Goal: Information Seeking & Learning: Learn about a topic

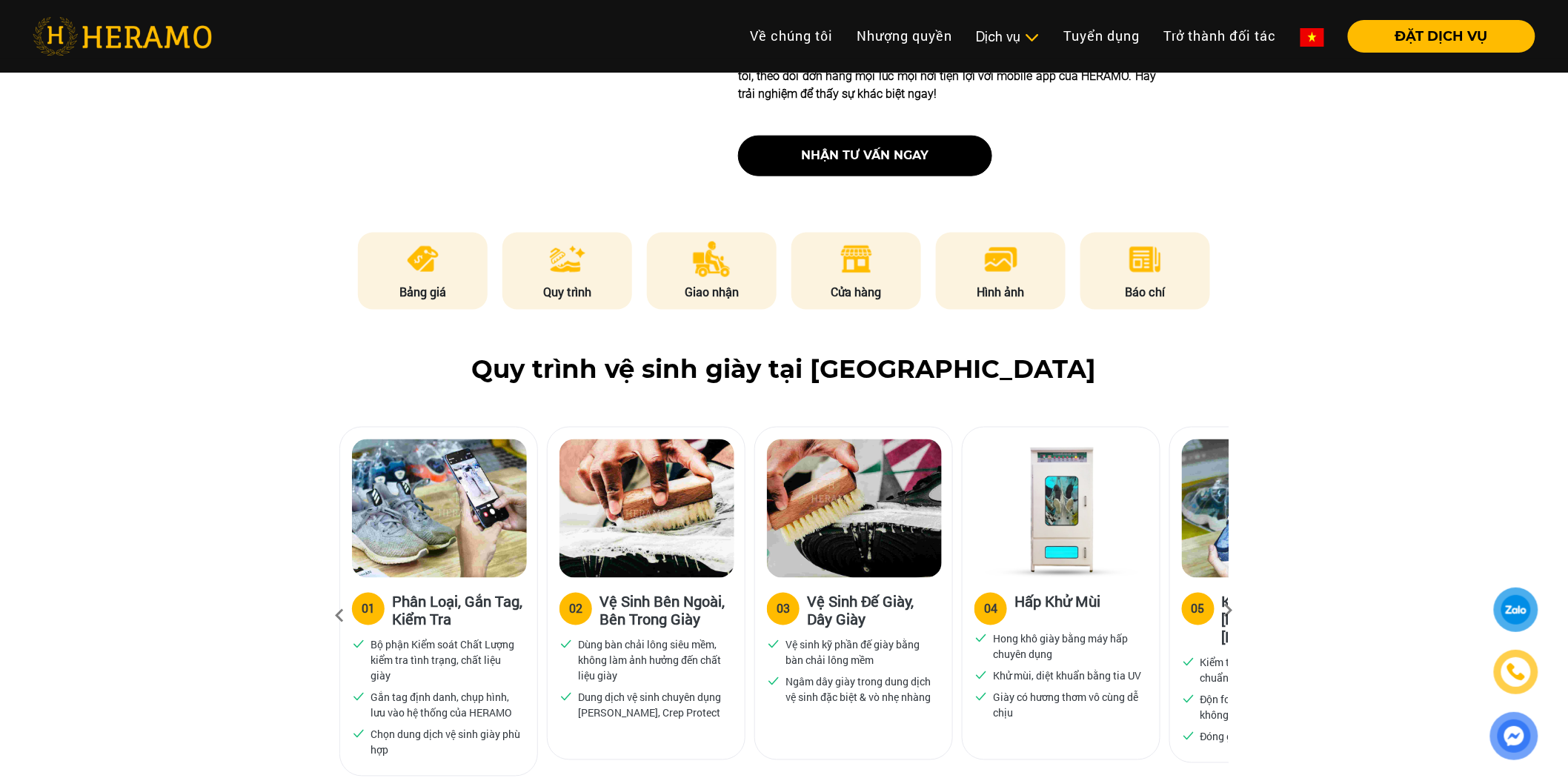
scroll to position [740, 0]
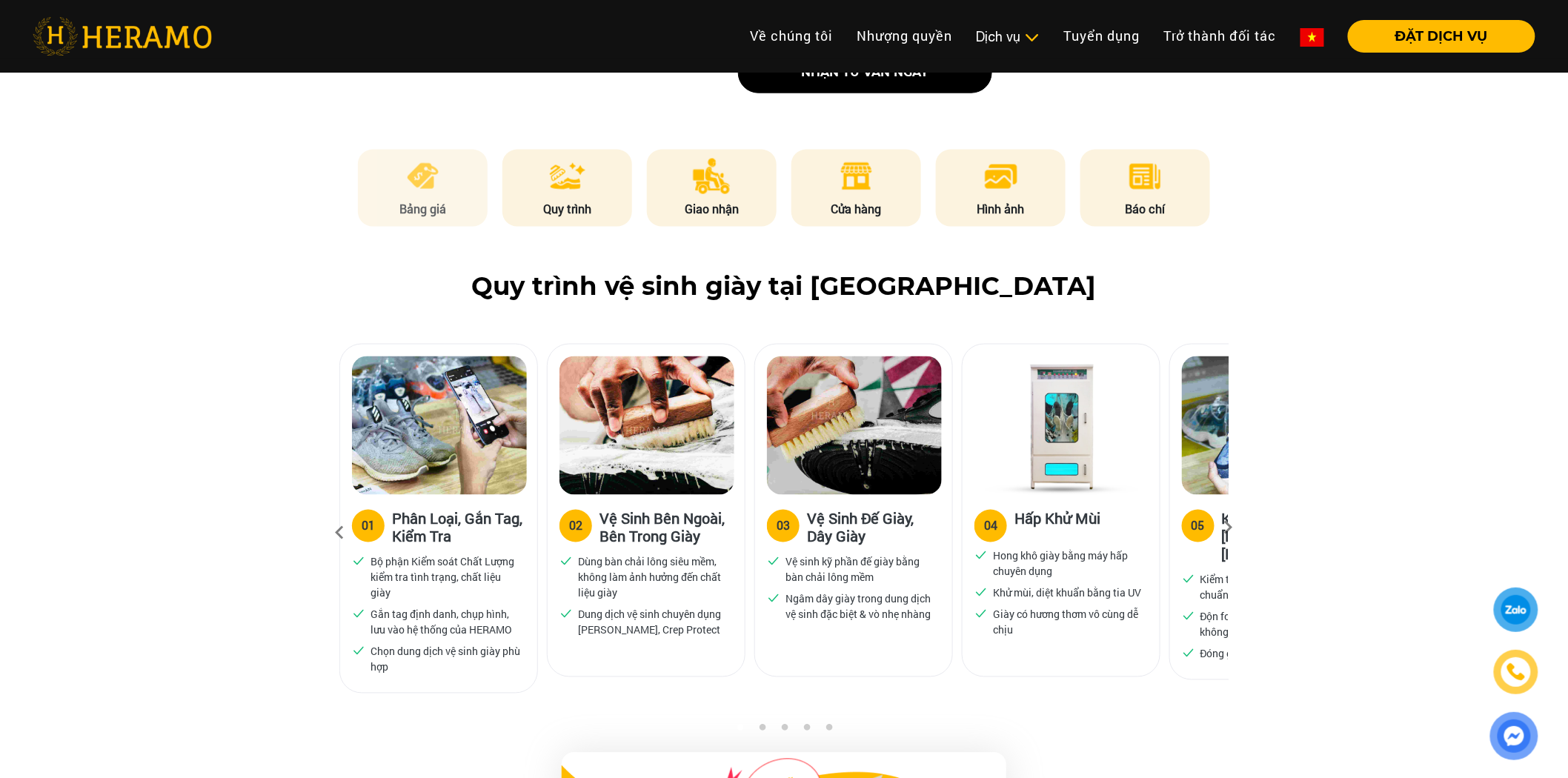
click at [427, 209] on p "Bảng giá" at bounding box center [423, 208] width 130 height 18
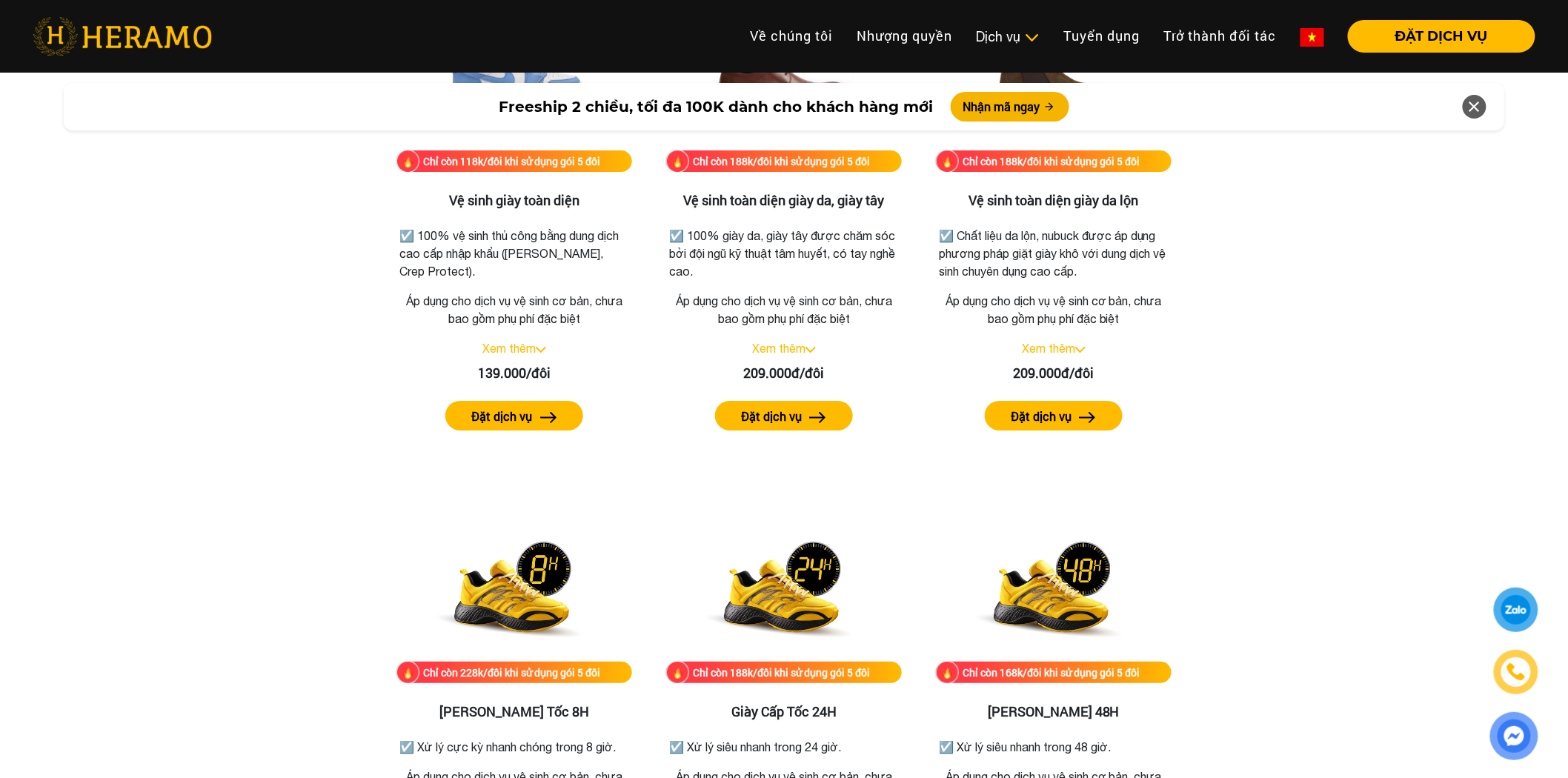
scroll to position [2078, 0]
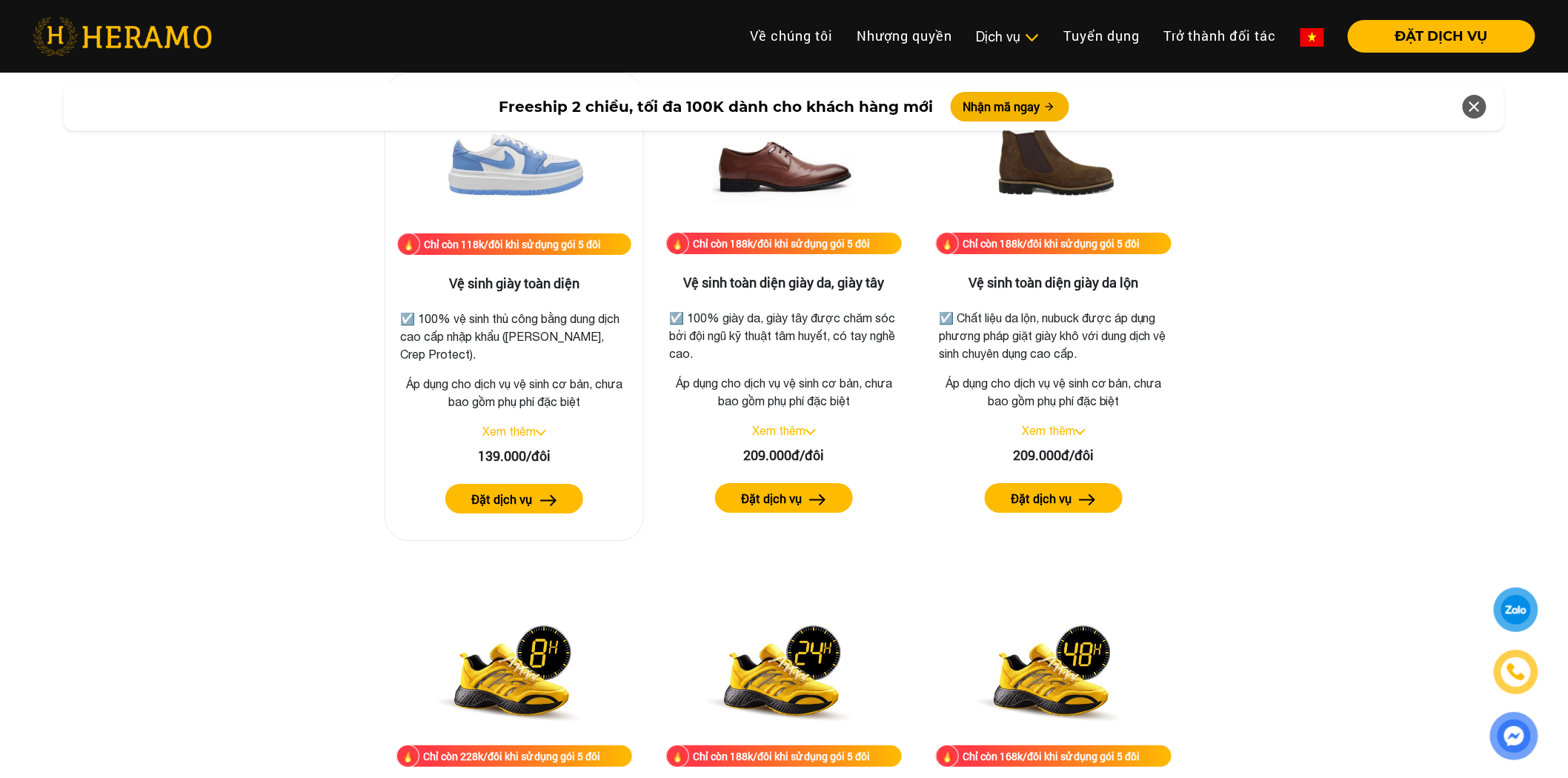
click at [535, 431] on link "Xem thêm" at bounding box center [509, 430] width 54 height 13
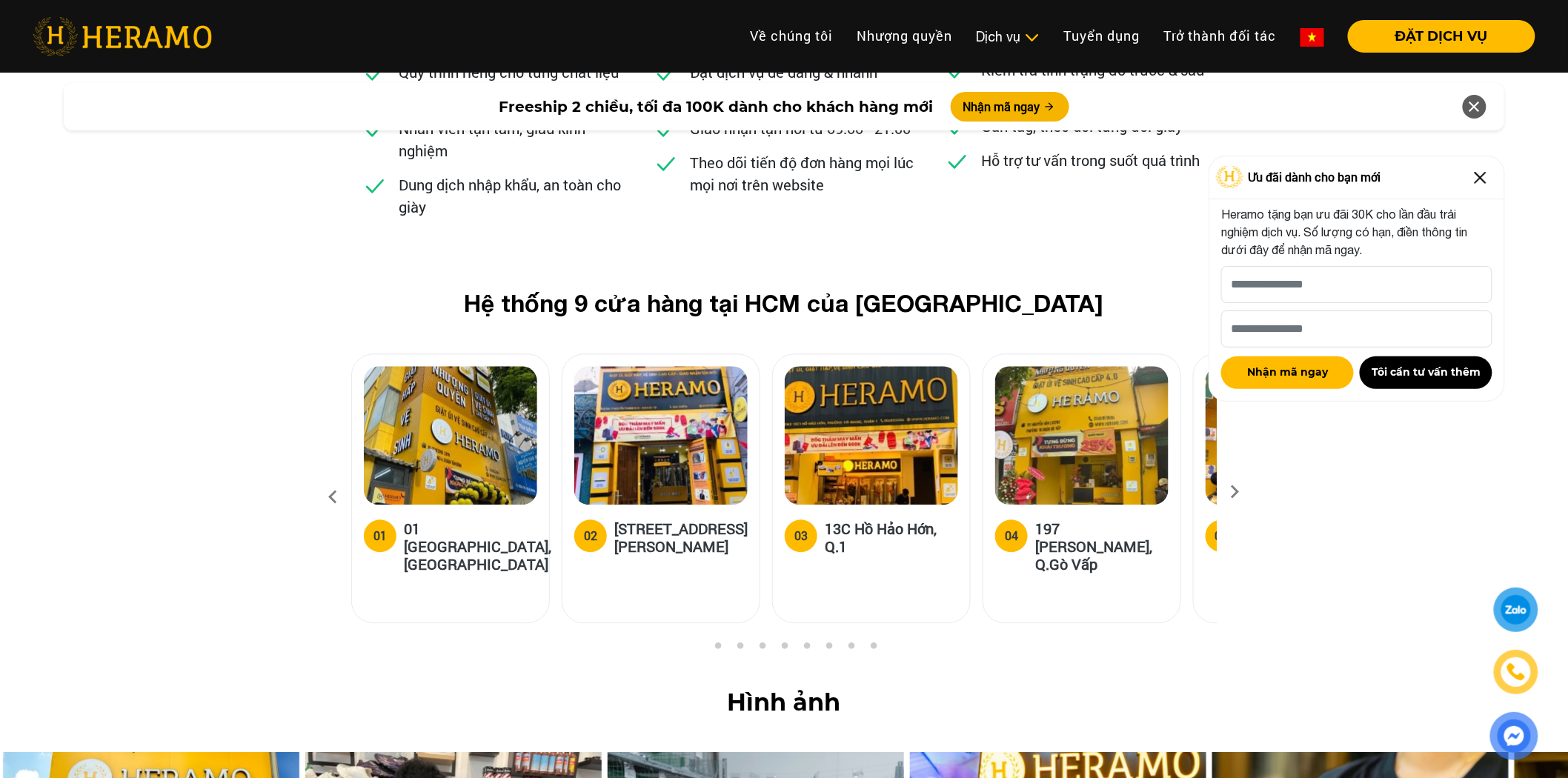
scroll to position [5864, 0]
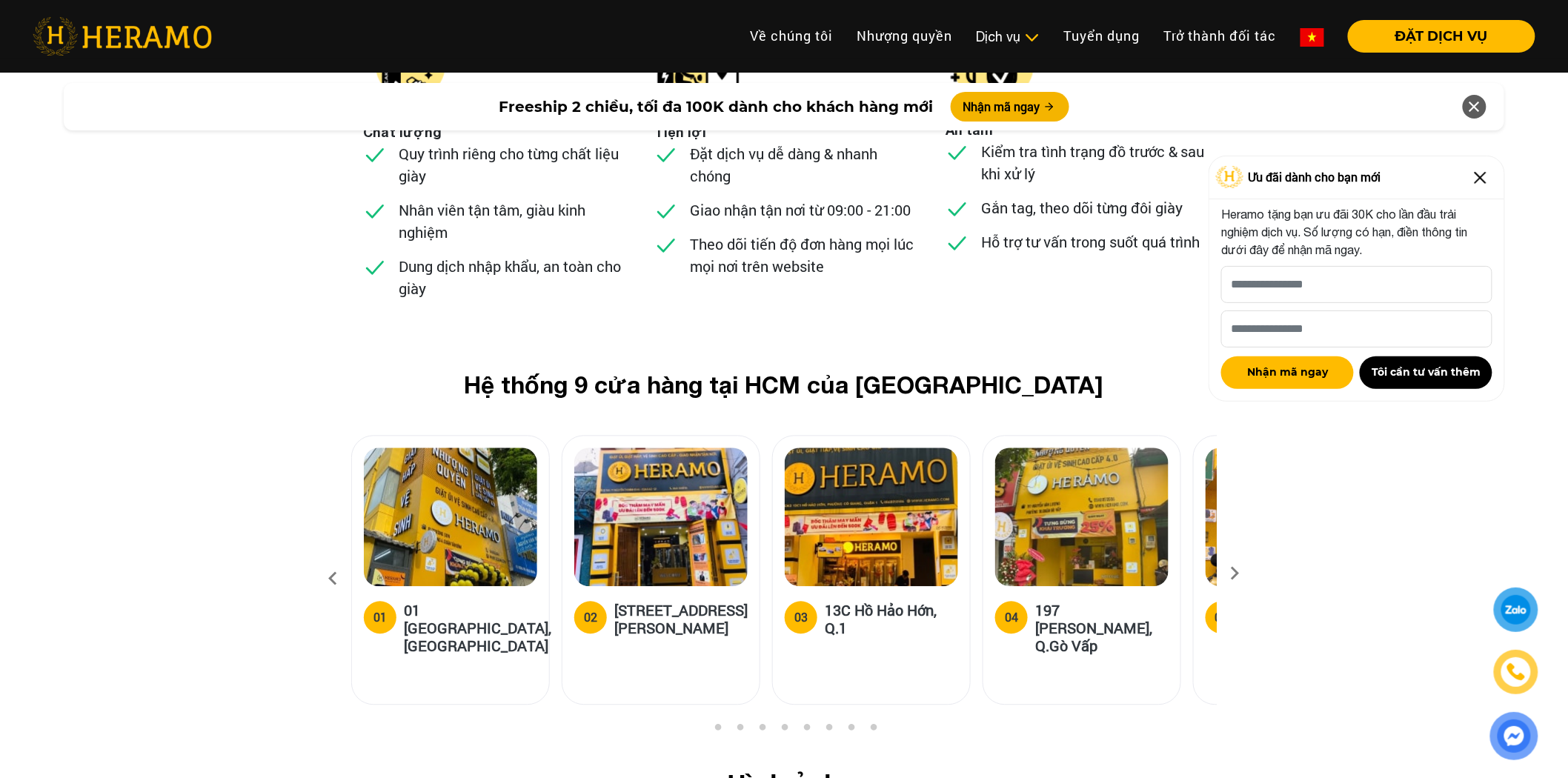
click at [1479, 172] on img at bounding box center [1480, 178] width 24 height 24
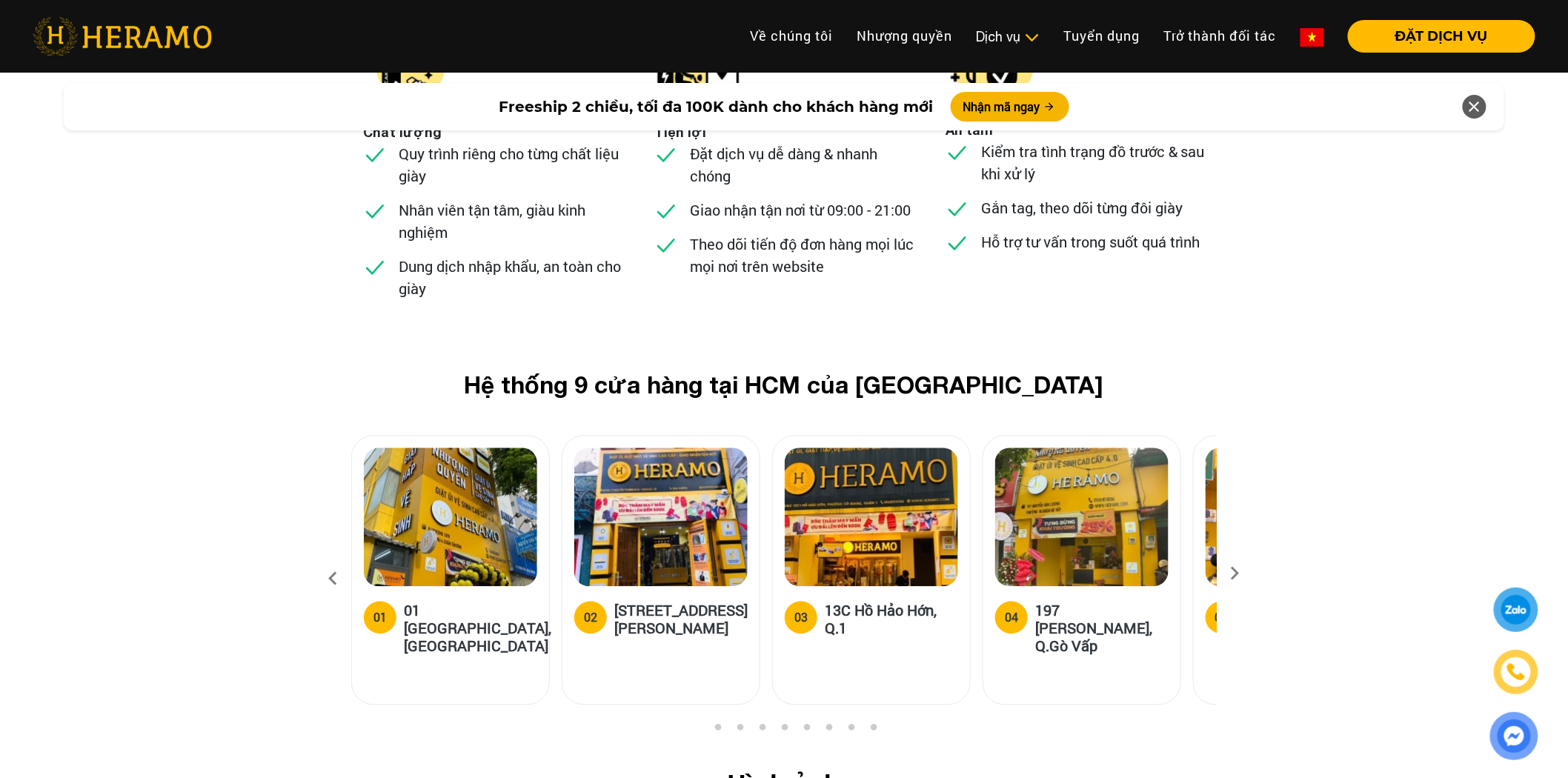
click at [1232, 574] on icon at bounding box center [1235, 579] width 27 height 10
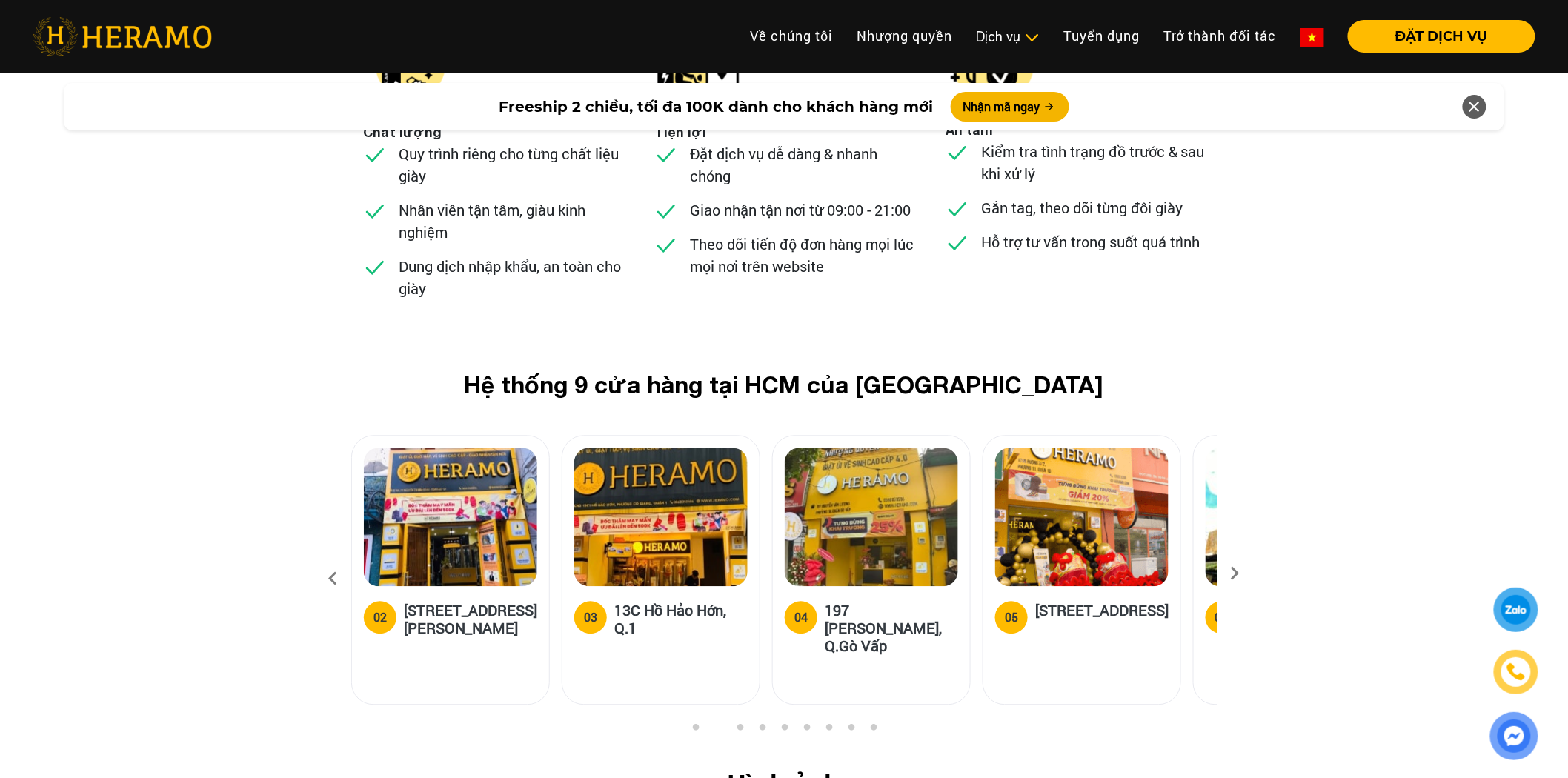
click at [1232, 574] on icon at bounding box center [1235, 579] width 27 height 10
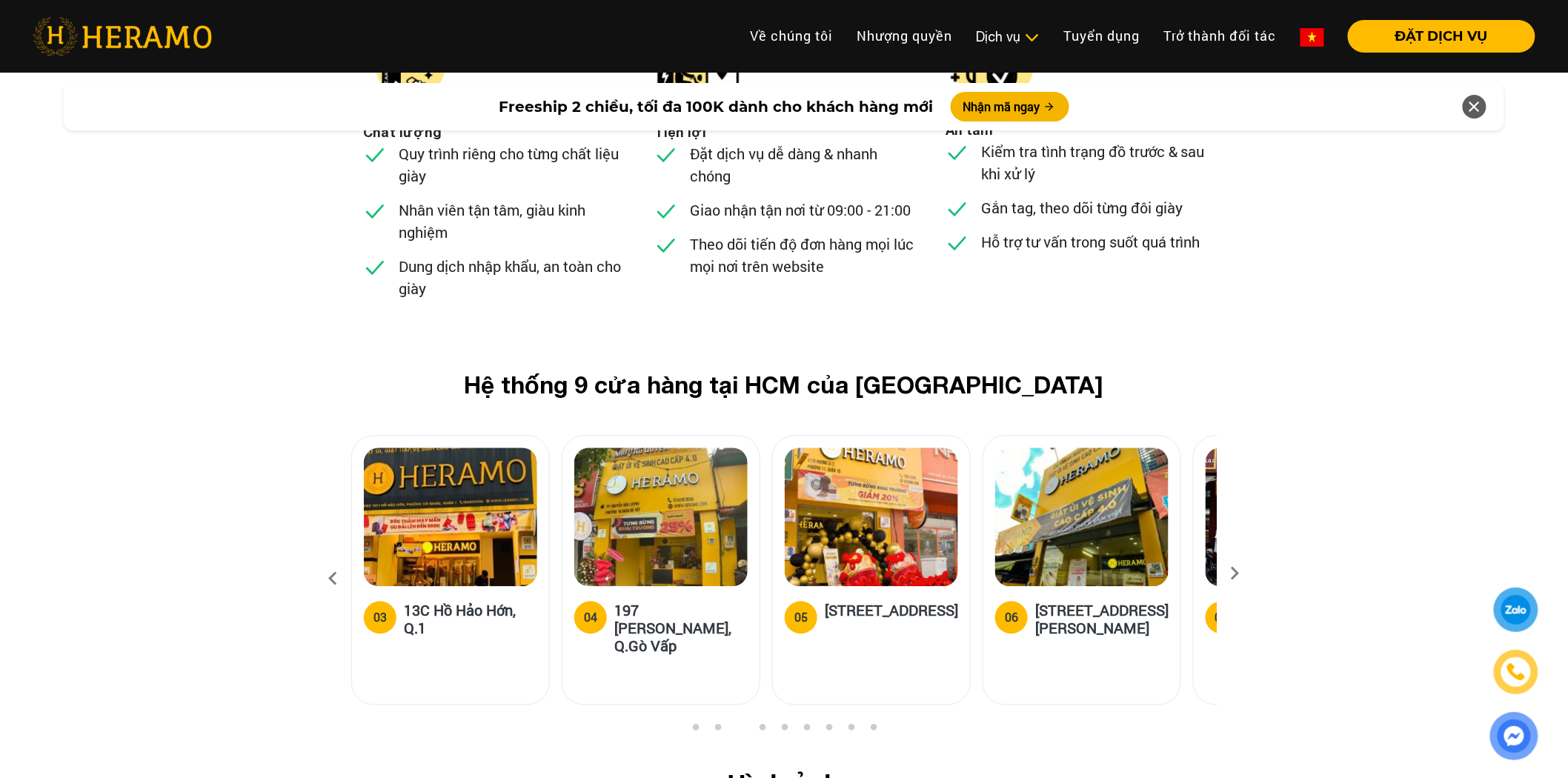
click at [1232, 574] on icon at bounding box center [1235, 579] width 27 height 10
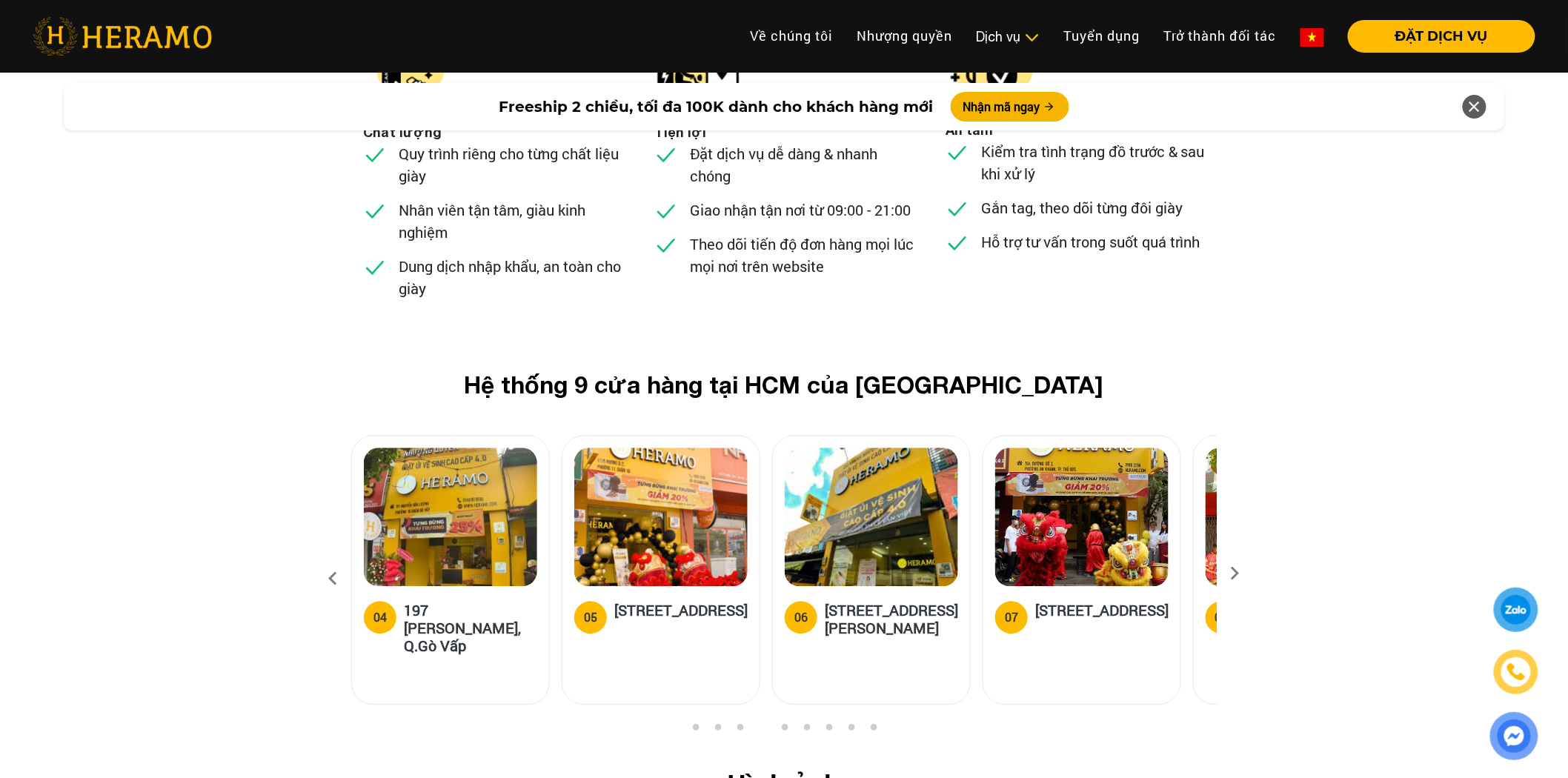
click at [1232, 574] on icon at bounding box center [1235, 579] width 27 height 10
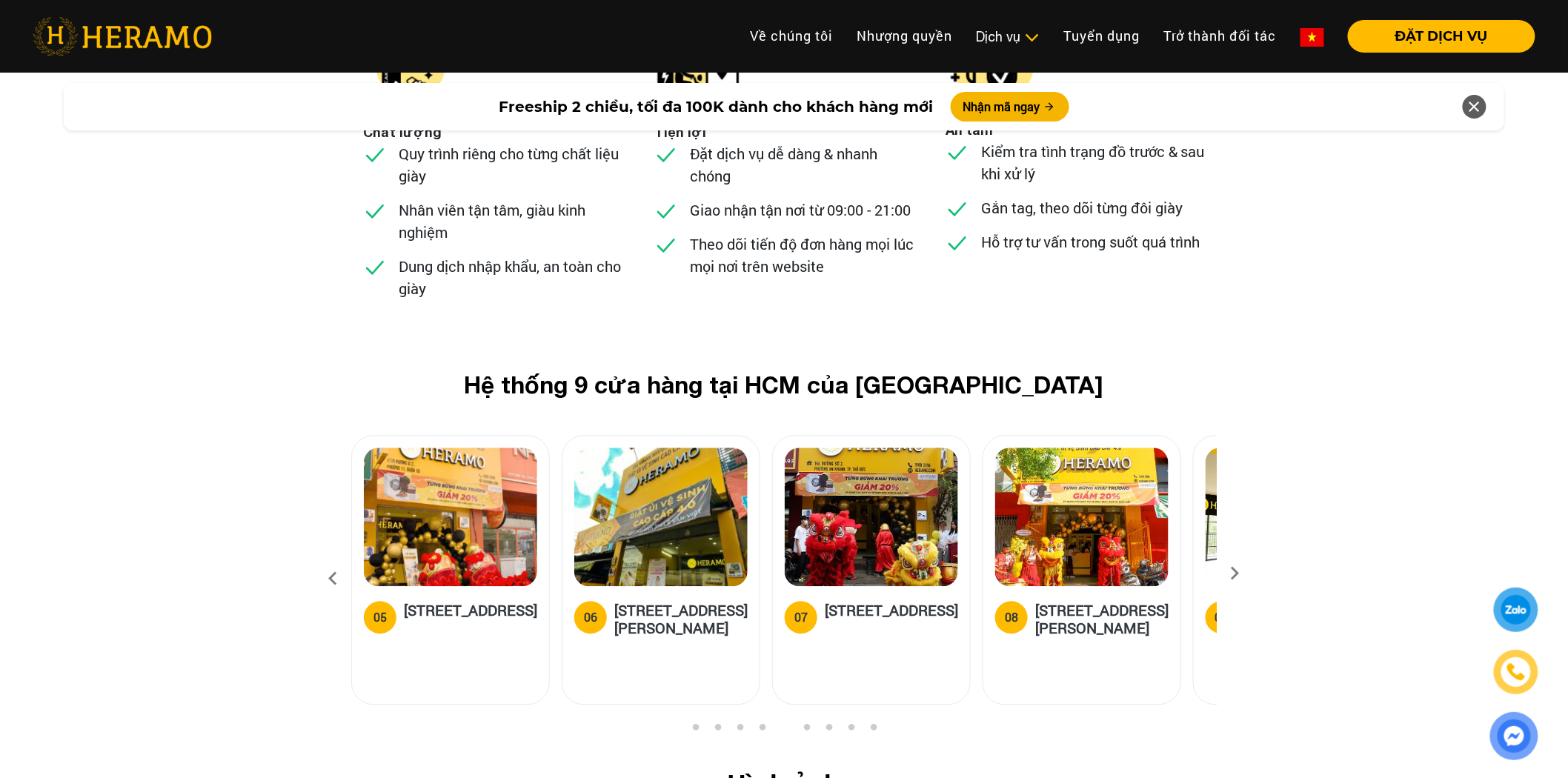
click at [1232, 574] on icon at bounding box center [1235, 579] width 27 height 10
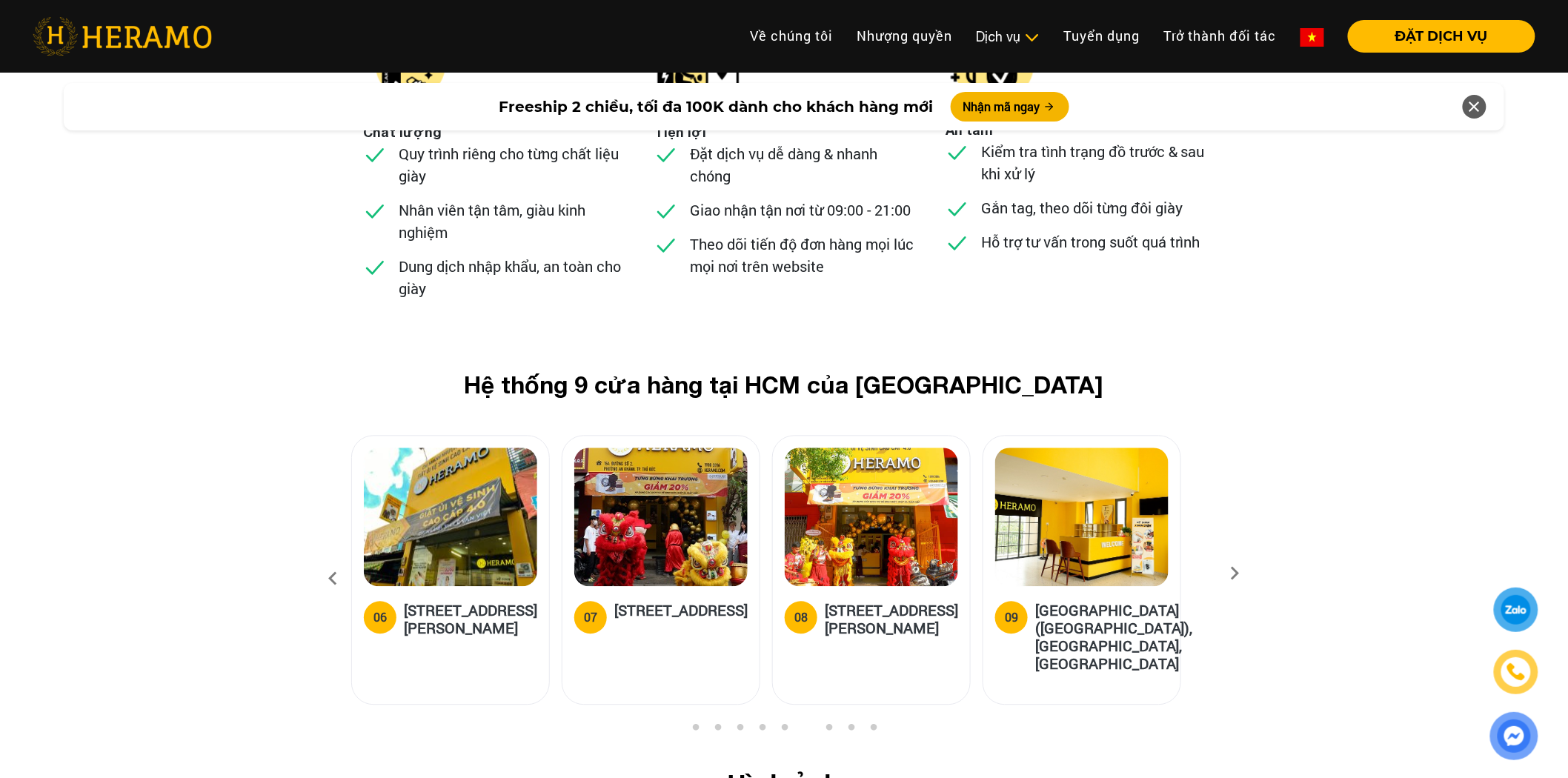
click at [1232, 574] on icon at bounding box center [1235, 579] width 27 height 10
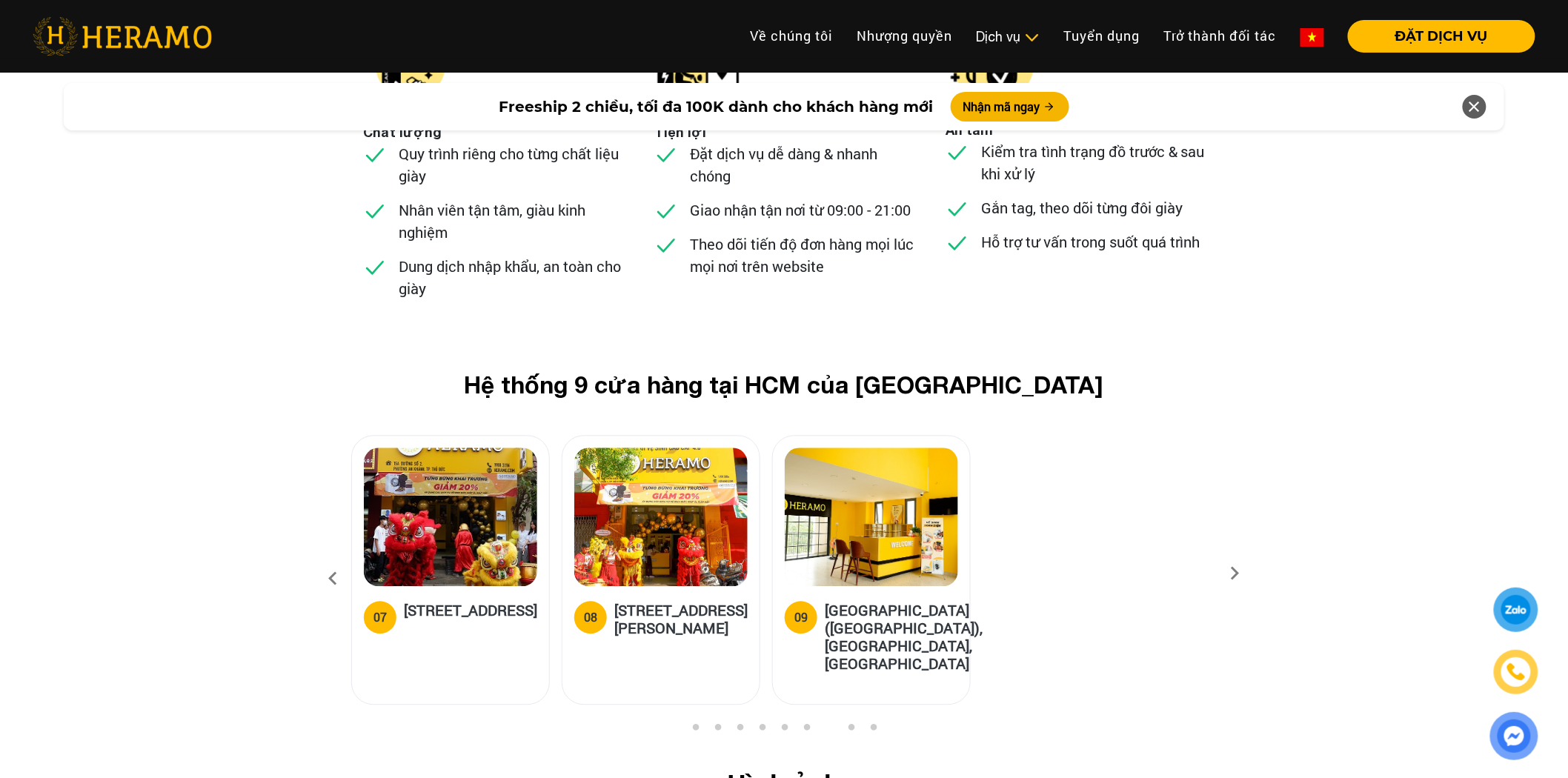
click at [325, 559] on icon at bounding box center [332, 579] width 27 height 40
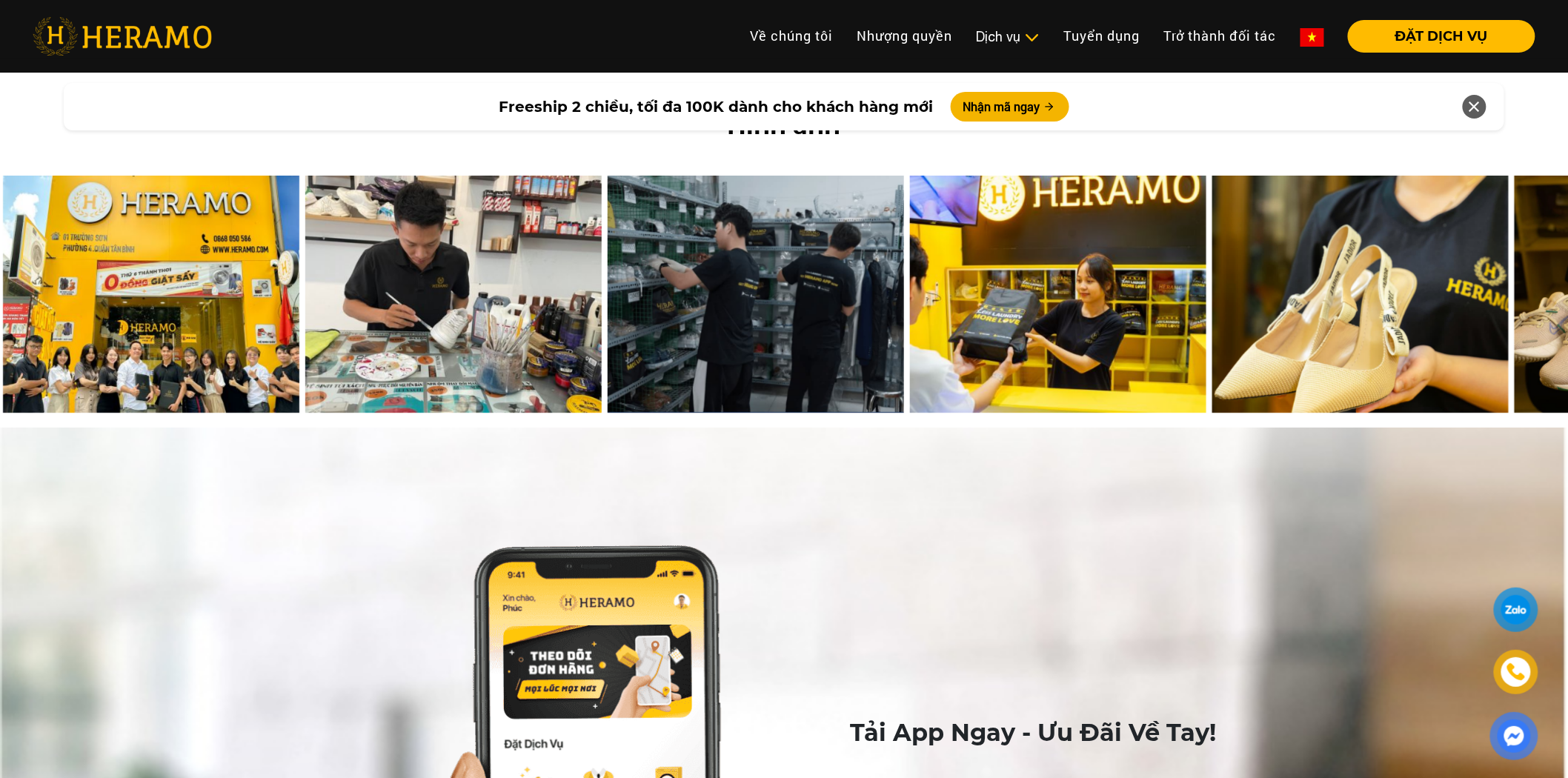
scroll to position [6687, 0]
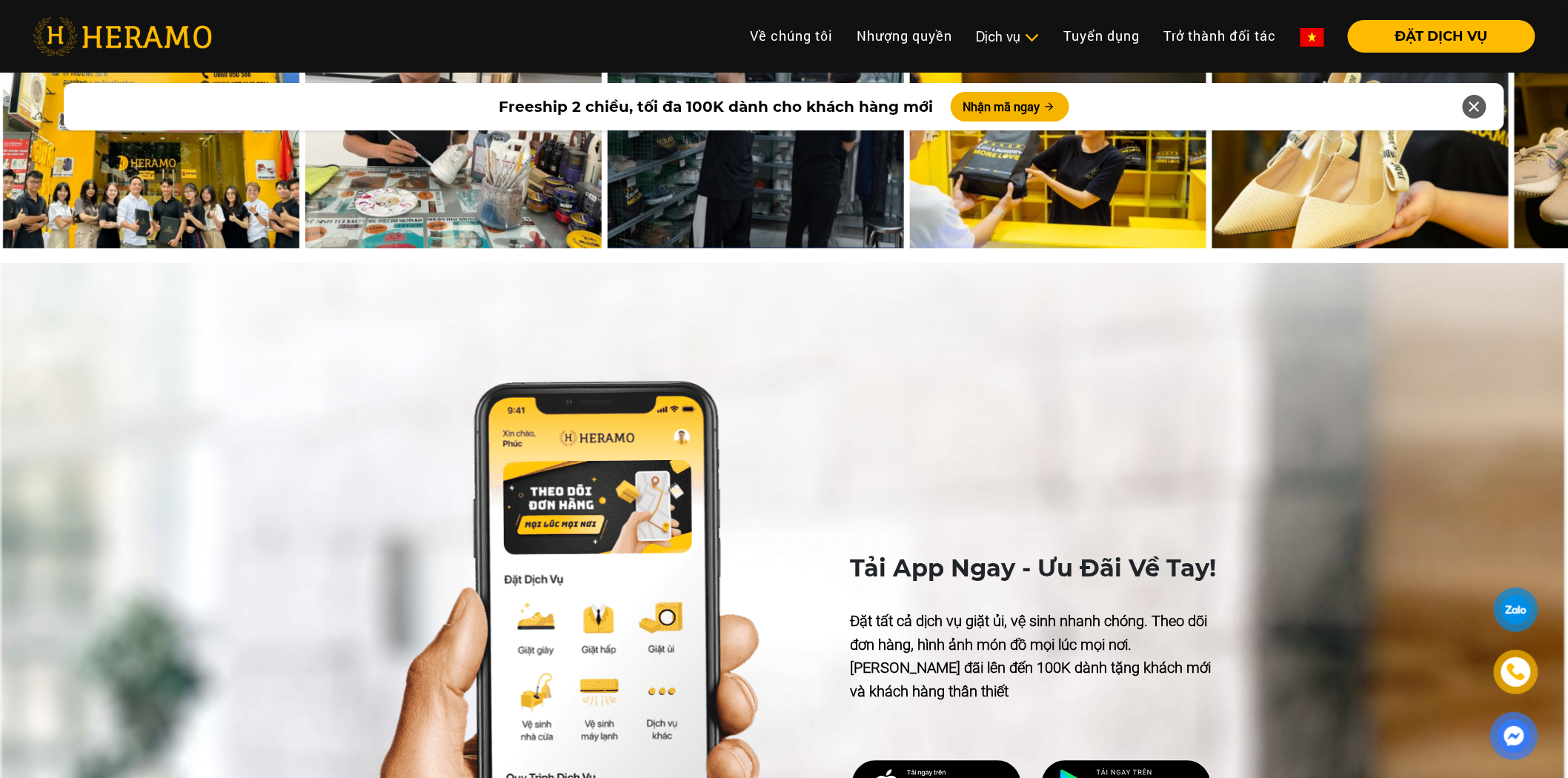
click at [1476, 105] on icon at bounding box center [1474, 106] width 18 height 27
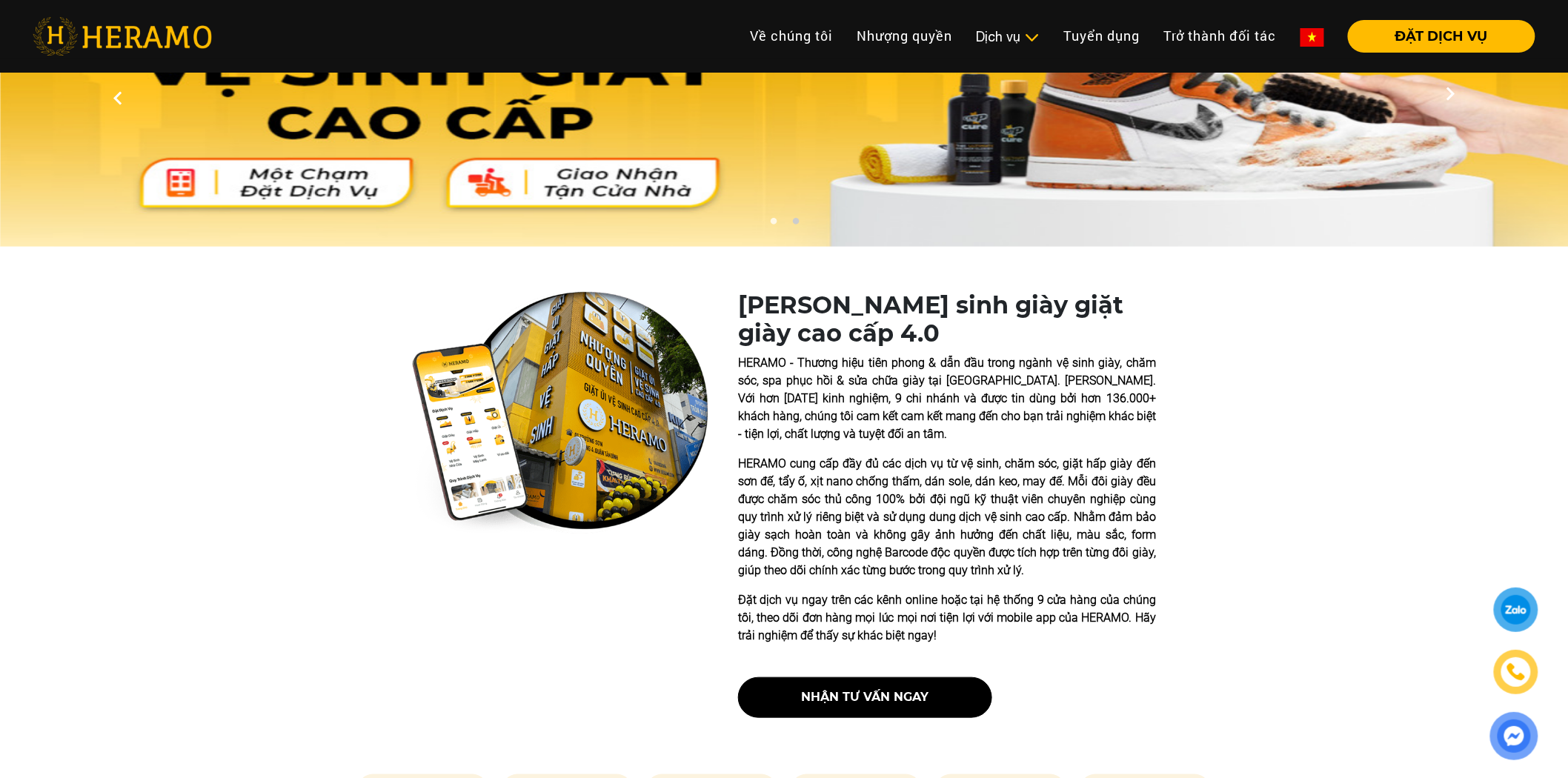
scroll to position [0, 0]
